Goal: Task Accomplishment & Management: Use online tool/utility

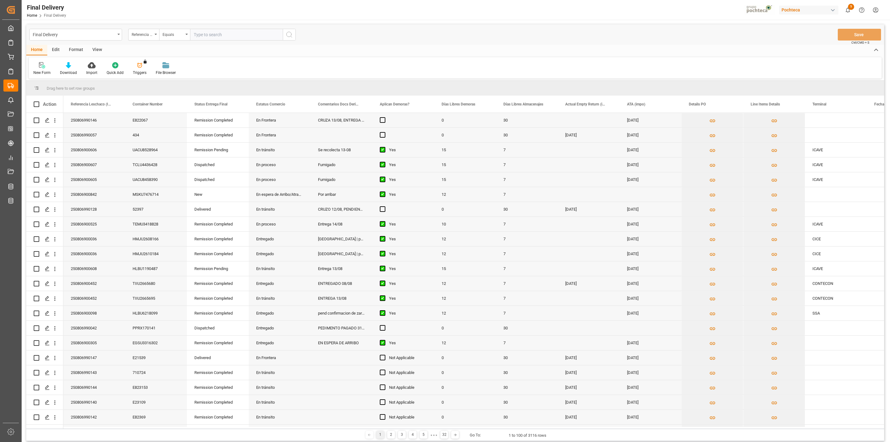
click at [96, 49] on div "View" at bounding box center [97, 50] width 19 height 11
click at [35, 68] on div at bounding box center [39, 65] width 12 height 6
click at [60, 164] on div "CAPTURA TR Y RETRASO + FECHA DE ENTREGA" at bounding box center [63, 167] width 54 height 6
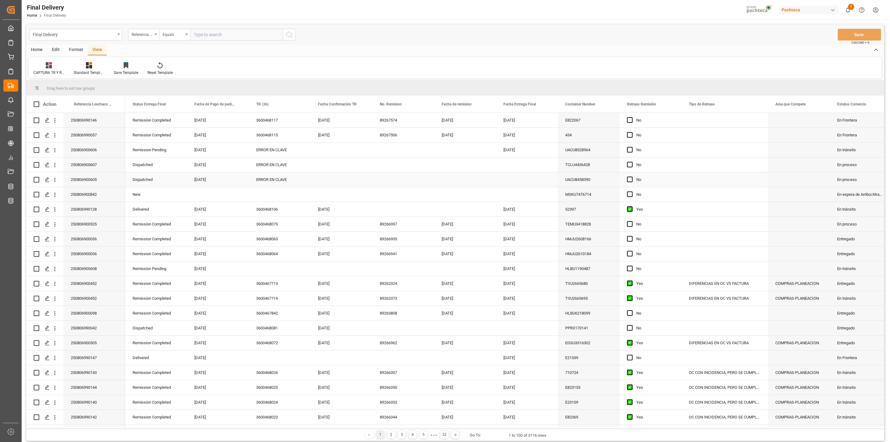
scroll to position [177, 0]
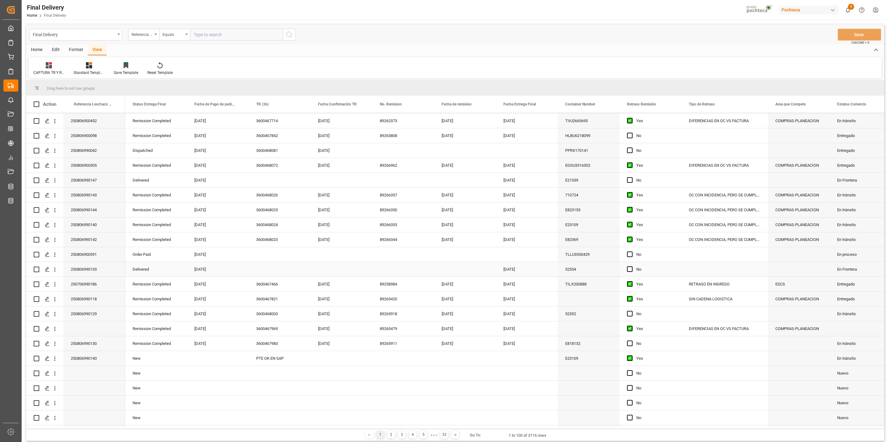
click at [272, 269] on div "Press SPACE to select this row." at bounding box center [280, 269] width 62 height 15
click at [370, 337] on span "15" at bounding box center [372, 337] width 4 height 4
type input "[DATE]"
click at [394, 264] on div "Press SPACE to select this row." at bounding box center [404, 269] width 62 height 15
click at [646, 52] on div "Home Edit Format View" at bounding box center [455, 50] width 858 height 11
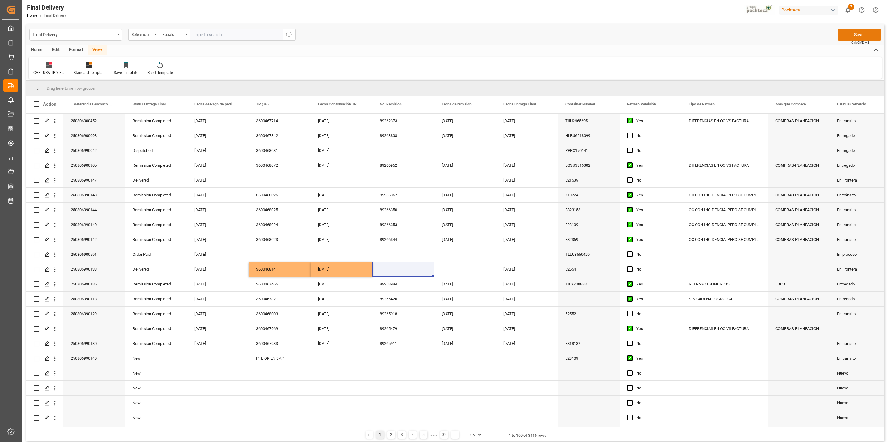
click at [846, 38] on button "Save" at bounding box center [859, 35] width 43 height 12
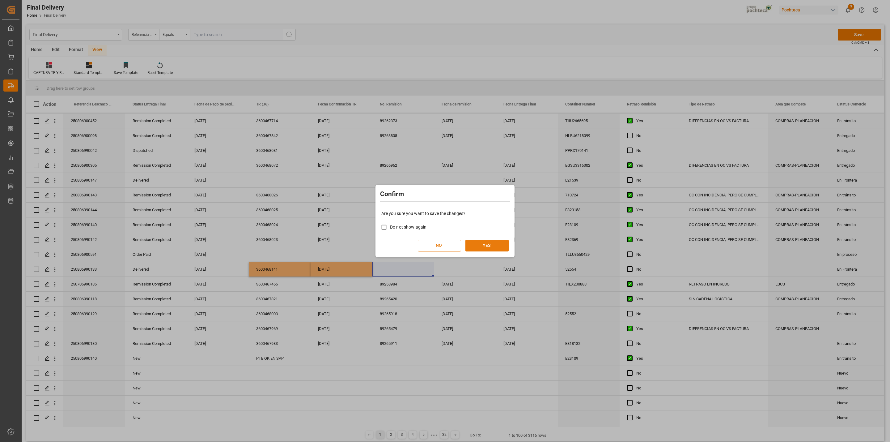
click at [493, 246] on button "YES" at bounding box center [487, 246] width 43 height 12
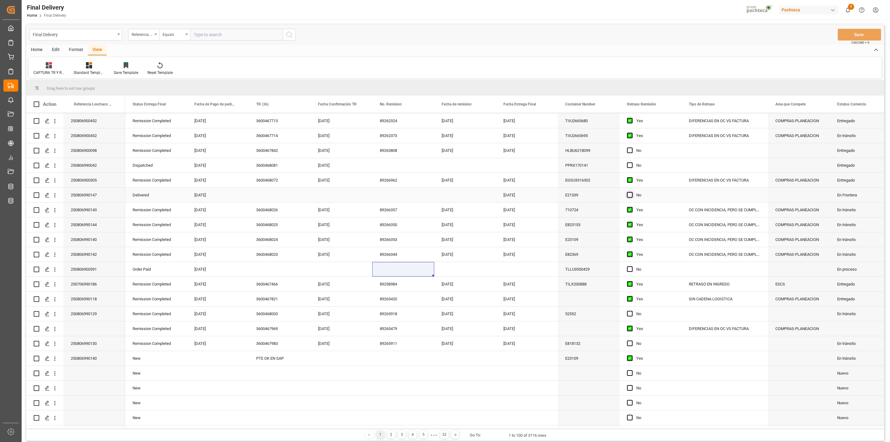
click at [628, 195] on span "Press SPACE to select this row." at bounding box center [630, 195] width 6 height 6
click at [632, 192] on input "Press SPACE to select this row." at bounding box center [632, 192] width 0 height 0
click at [855, 34] on button "Save" at bounding box center [859, 35] width 43 height 12
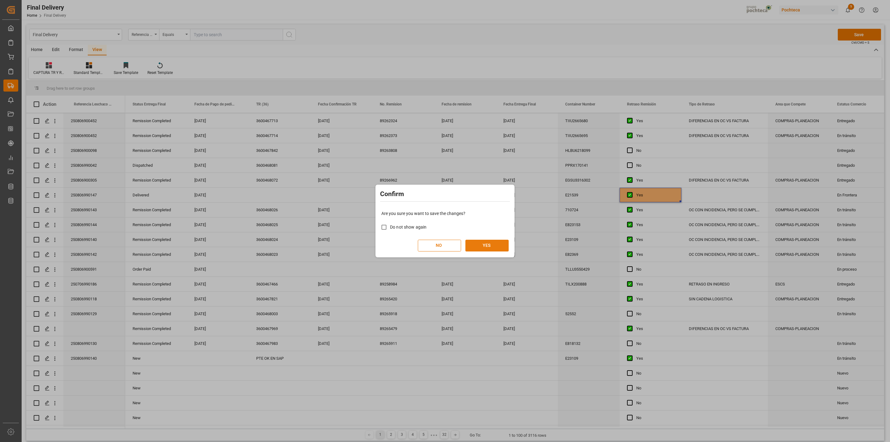
click at [480, 249] on button "YES" at bounding box center [487, 246] width 43 height 12
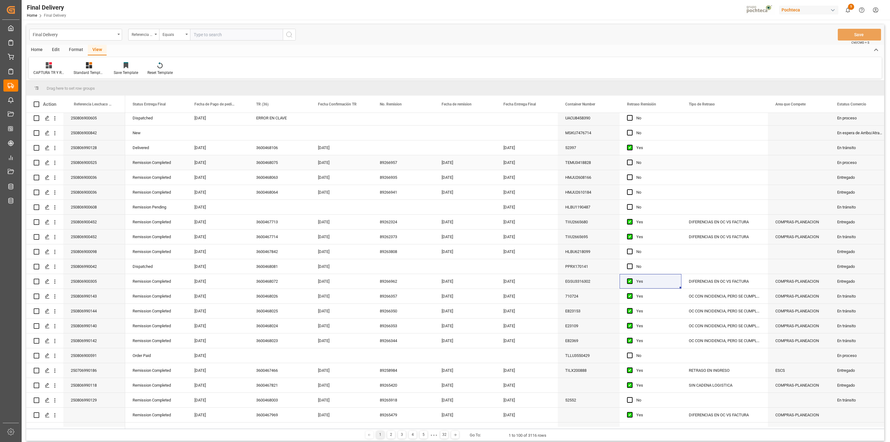
scroll to position [0, 0]
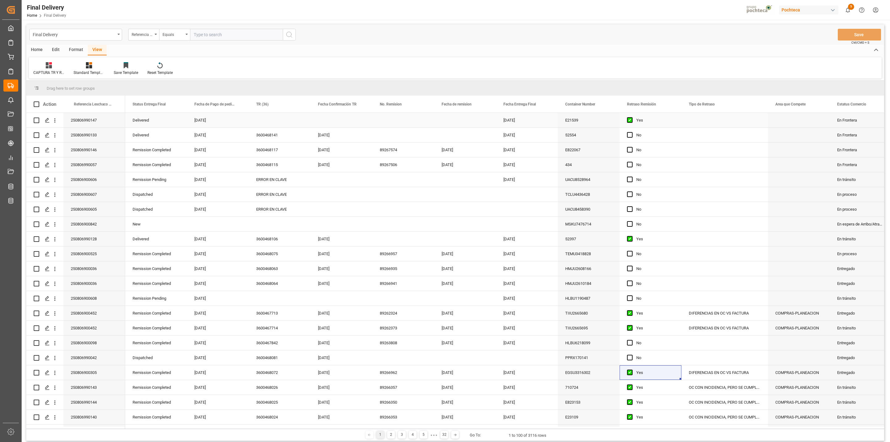
click at [270, 124] on div "Press SPACE to select this row." at bounding box center [280, 120] width 62 height 15
click at [270, 124] on input "Press SPACE to select this row." at bounding box center [280, 124] width 52 height 12
type input "PTE OK EN SAP"
click at [354, 121] on div "Press SPACE to select this row." at bounding box center [342, 120] width 62 height 15
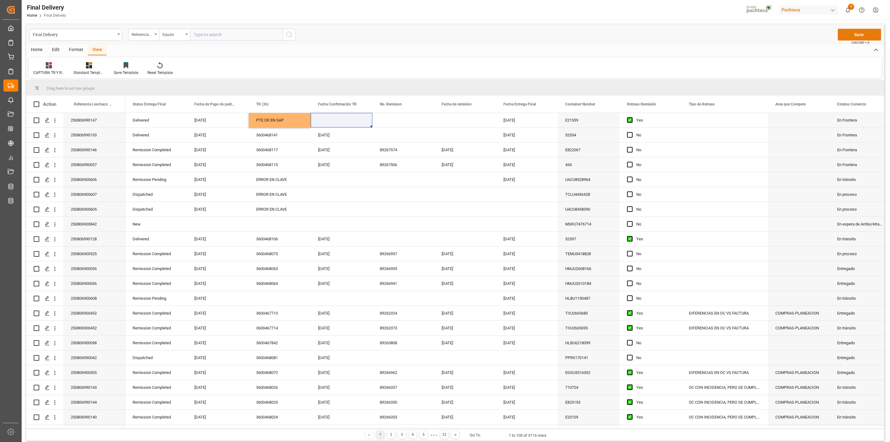
click at [854, 36] on button "Save" at bounding box center [859, 35] width 43 height 12
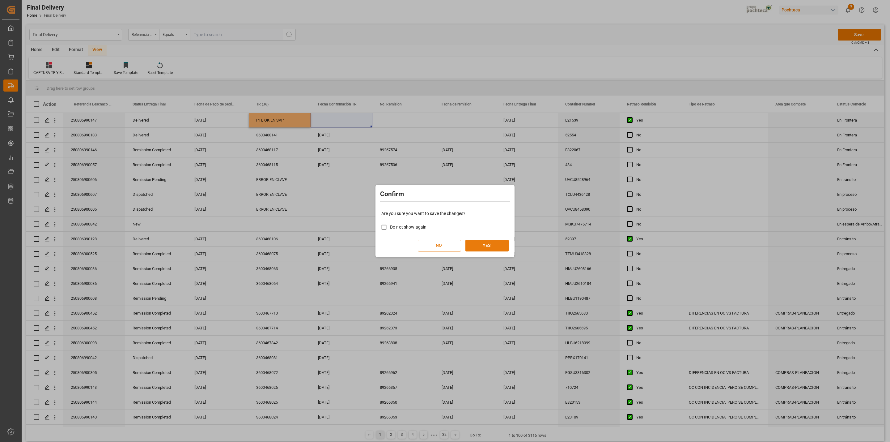
click at [487, 249] on button "YES" at bounding box center [487, 246] width 43 height 12
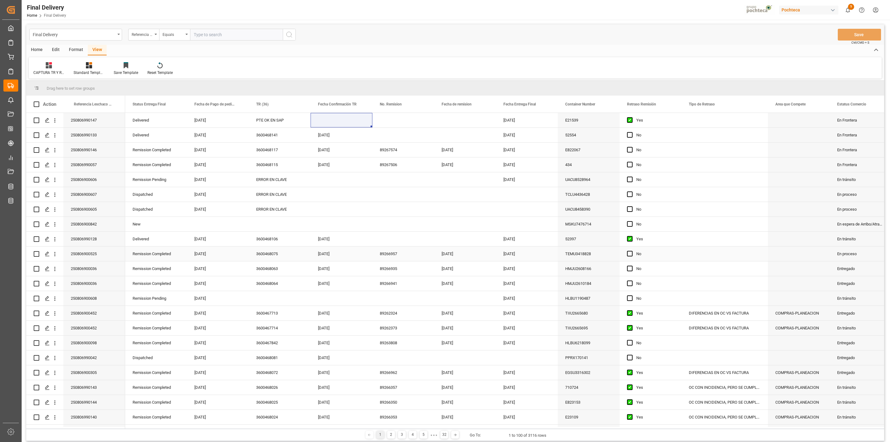
click at [338, 254] on div "[DATE]" at bounding box center [342, 253] width 62 height 15
click at [455, 252] on div "[DATE]" at bounding box center [465, 253] width 62 height 15
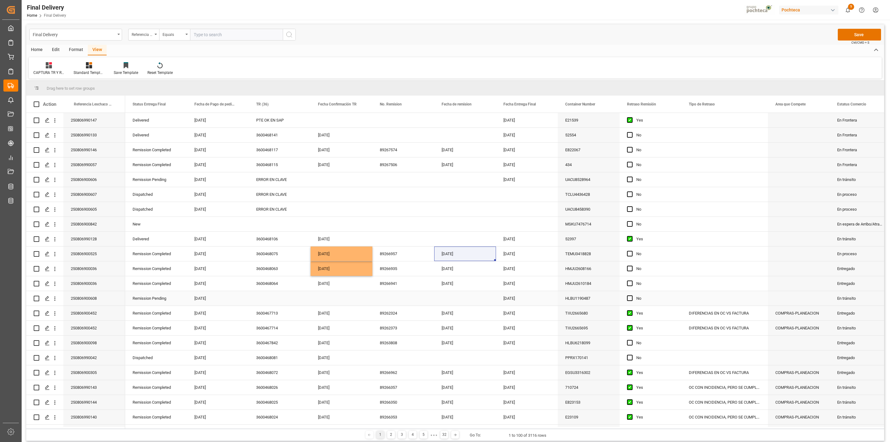
click at [267, 298] on div "Press SPACE to select this row." at bounding box center [280, 298] width 62 height 15
click at [267, 298] on input "Press SPACE to select this row." at bounding box center [280, 302] width 52 height 12
type input "ERROR EN OC"
click at [341, 301] on div "Press SPACE to select this row." at bounding box center [342, 298] width 62 height 15
click at [630, 297] on span "Press SPACE to select this row." at bounding box center [630, 298] width 6 height 6
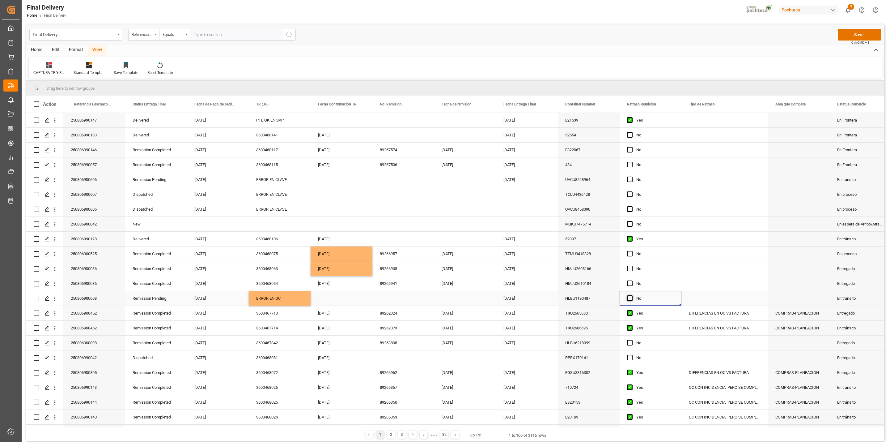
click at [632, 295] on input "Press SPACE to select this row." at bounding box center [632, 295] width 0 height 0
click at [629, 181] on span "Press SPACE to select this row." at bounding box center [630, 180] width 6 height 6
click at [632, 177] on input "Press SPACE to select this row." at bounding box center [632, 177] width 0 height 0
click at [631, 195] on span "Press SPACE to select this row." at bounding box center [630, 194] width 6 height 6
click at [632, 191] on input "Press SPACE to select this row." at bounding box center [632, 191] width 0 height 0
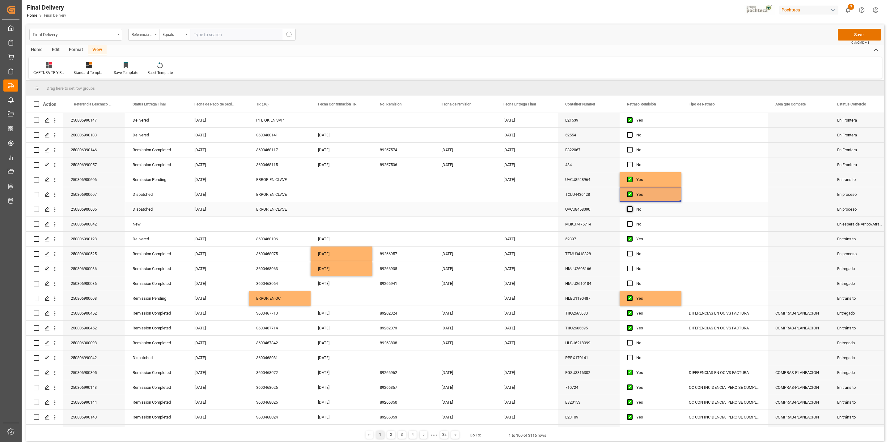
click at [632, 209] on span "Press SPACE to select this row." at bounding box center [630, 209] width 6 height 6
click at [632, 206] on input "Press SPACE to select this row." at bounding box center [632, 206] width 0 height 0
click at [295, 299] on div "ERROR EN OC" at bounding box center [280, 298] width 62 height 15
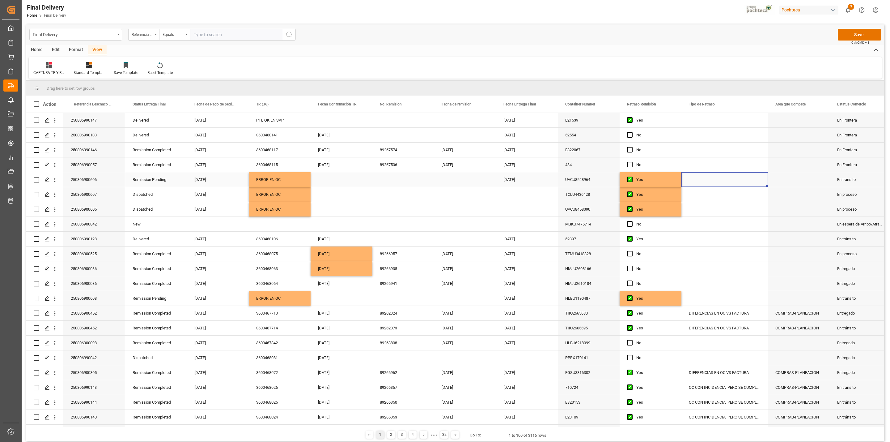
click at [707, 179] on div "Press SPACE to select this row." at bounding box center [725, 179] width 87 height 15
click at [713, 184] on input "Press SPACE to select this row." at bounding box center [725, 183] width 77 height 12
click at [760, 179] on button "open menu" at bounding box center [756, 183] width 9 height 10
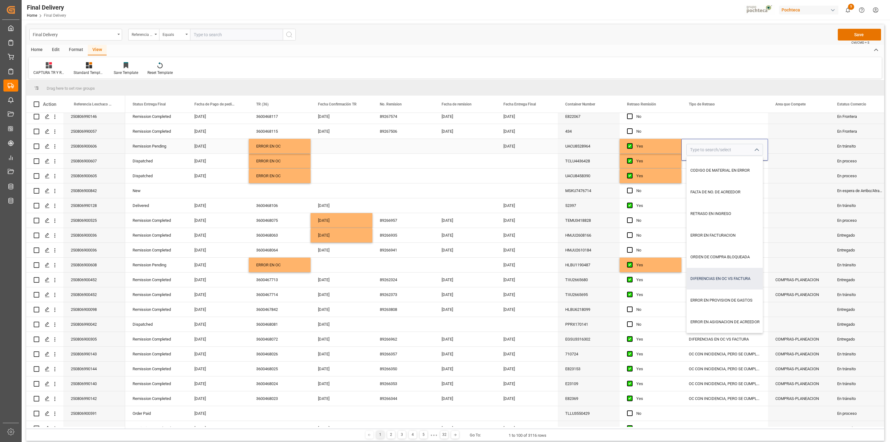
scroll to position [36, 0]
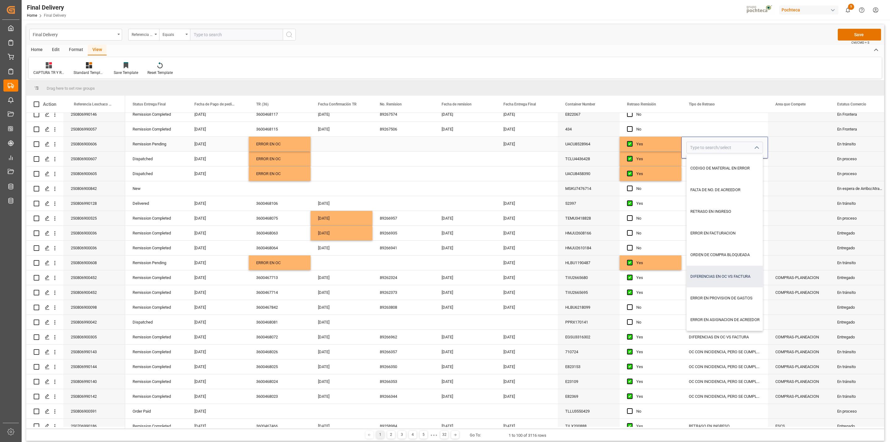
click at [721, 281] on div "DIFERENCIAS EN OC VS FACTURA" at bounding box center [739, 277] width 105 height 22
type input "DIFERENCIAS EN OC VS FACTURA"
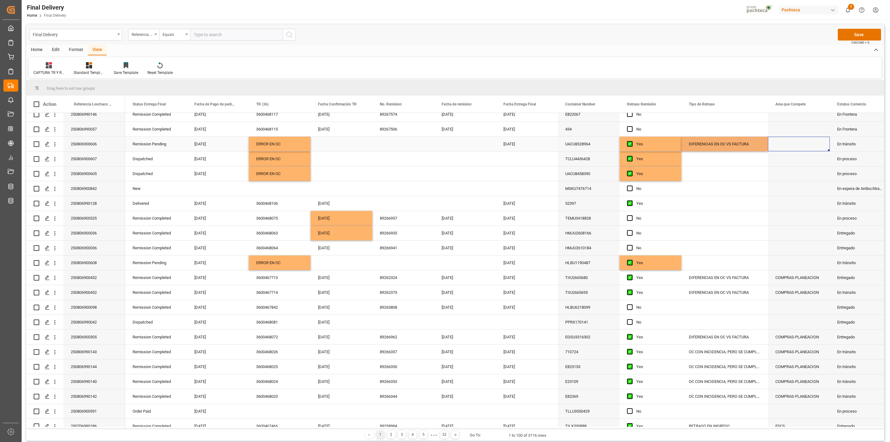
click at [792, 143] on div "Press SPACE to select this row." at bounding box center [799, 144] width 62 height 15
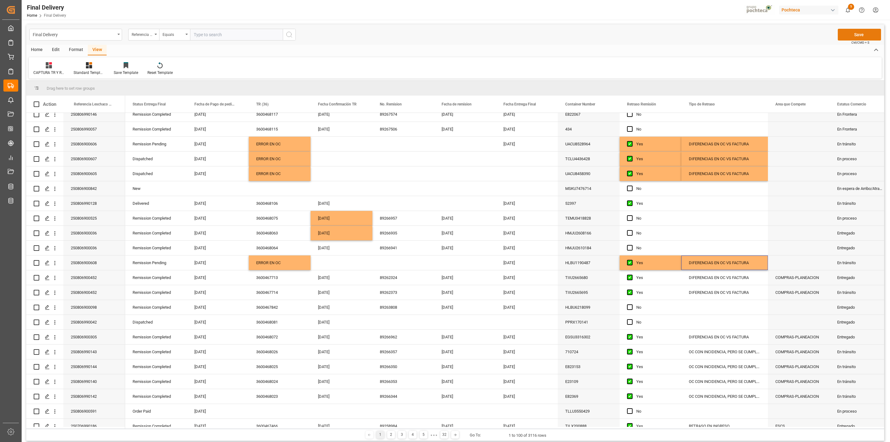
click at [860, 35] on button "Save" at bounding box center [859, 35] width 43 height 12
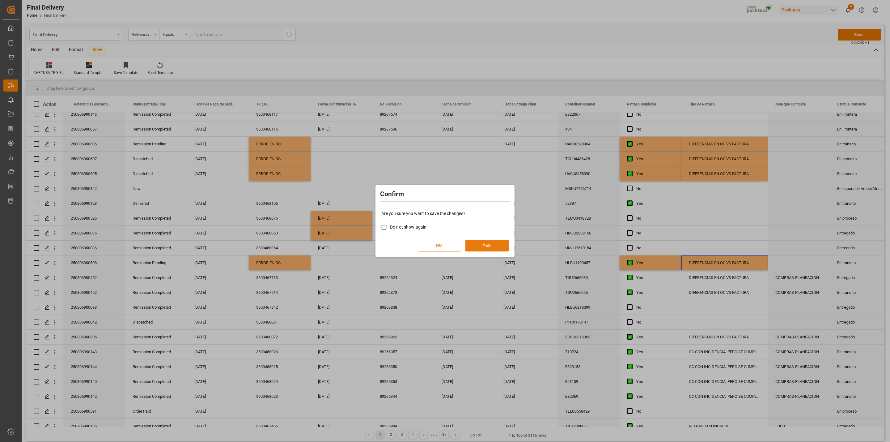
click at [491, 249] on button "YES" at bounding box center [487, 246] width 43 height 12
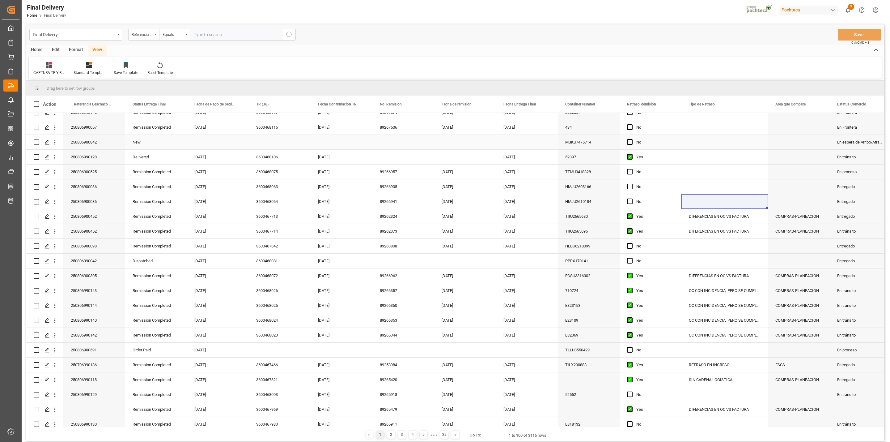
scroll to position [102, 0]
